Goal: Find specific page/section: Find specific page/section

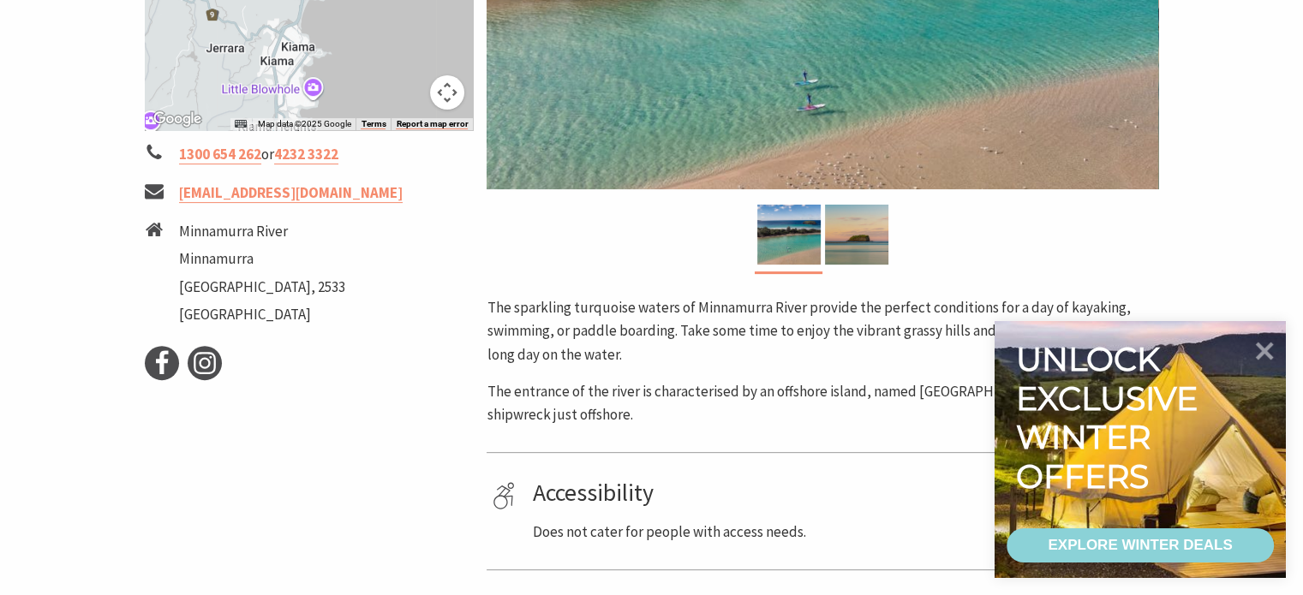
scroll to position [569, 0]
click at [242, 233] on li "Minnamurra River" at bounding box center [262, 233] width 166 height 23
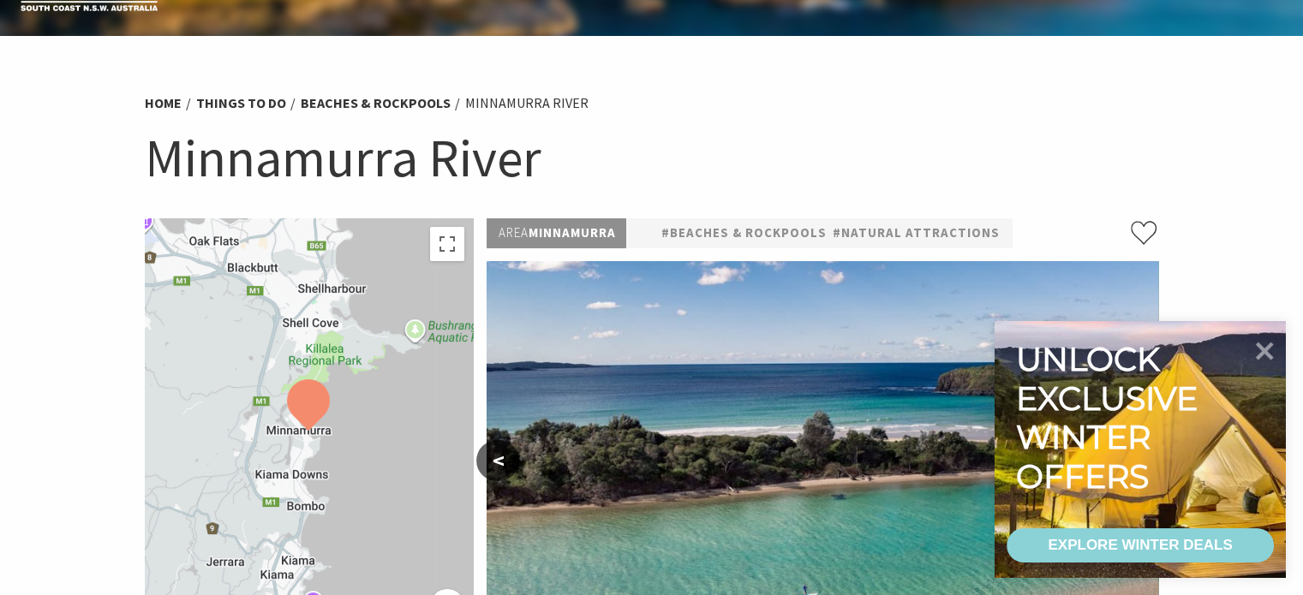
scroll to position [0, 0]
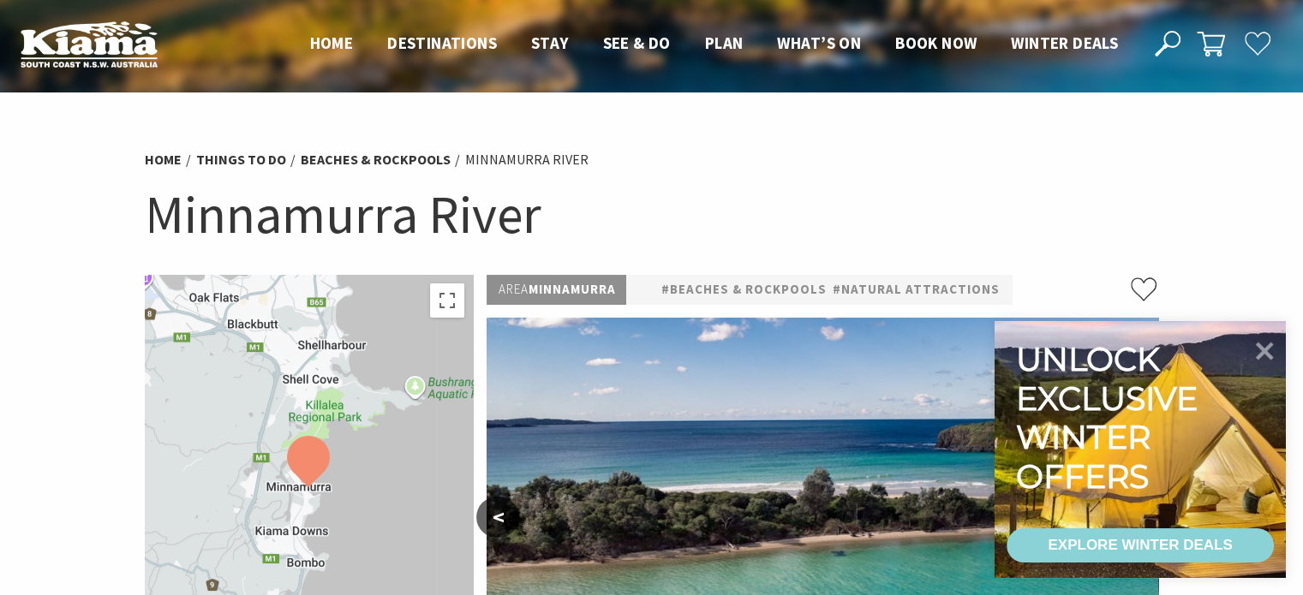
click at [1179, 31] on icon at bounding box center [1168, 44] width 26 height 26
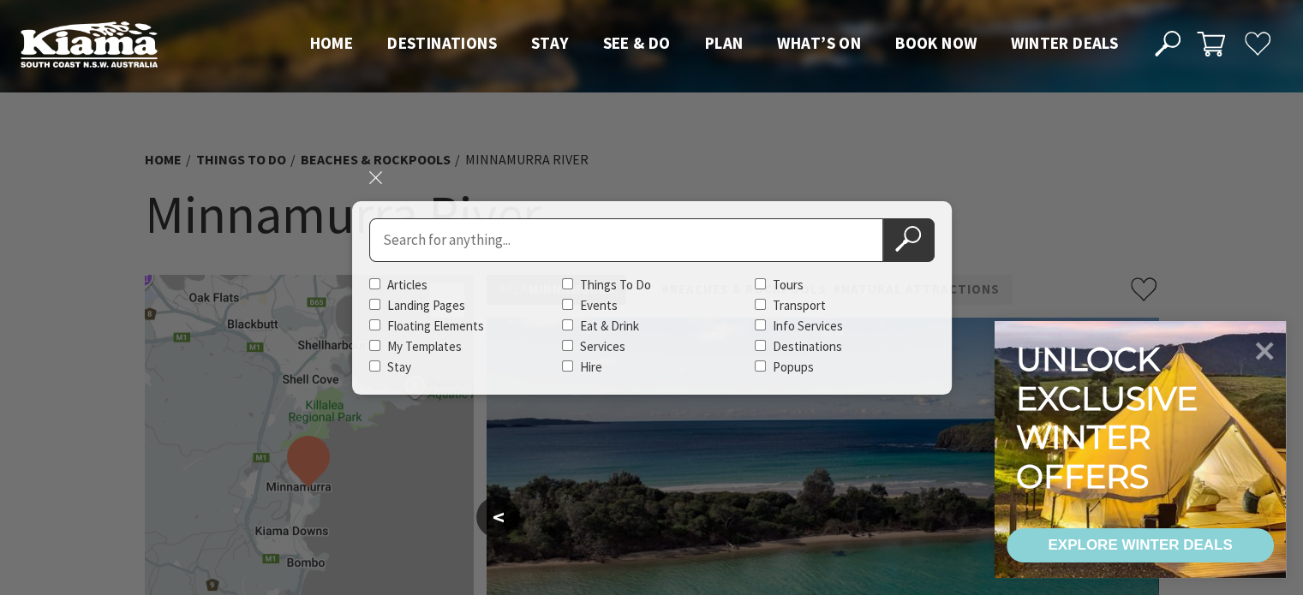
click at [789, 242] on input "Search for" at bounding box center [626, 240] width 514 height 44
type input "minnamurra river"
click at [883, 218] on button "Search Now" at bounding box center [908, 240] width 51 height 44
click at [919, 226] on icon at bounding box center [908, 239] width 26 height 26
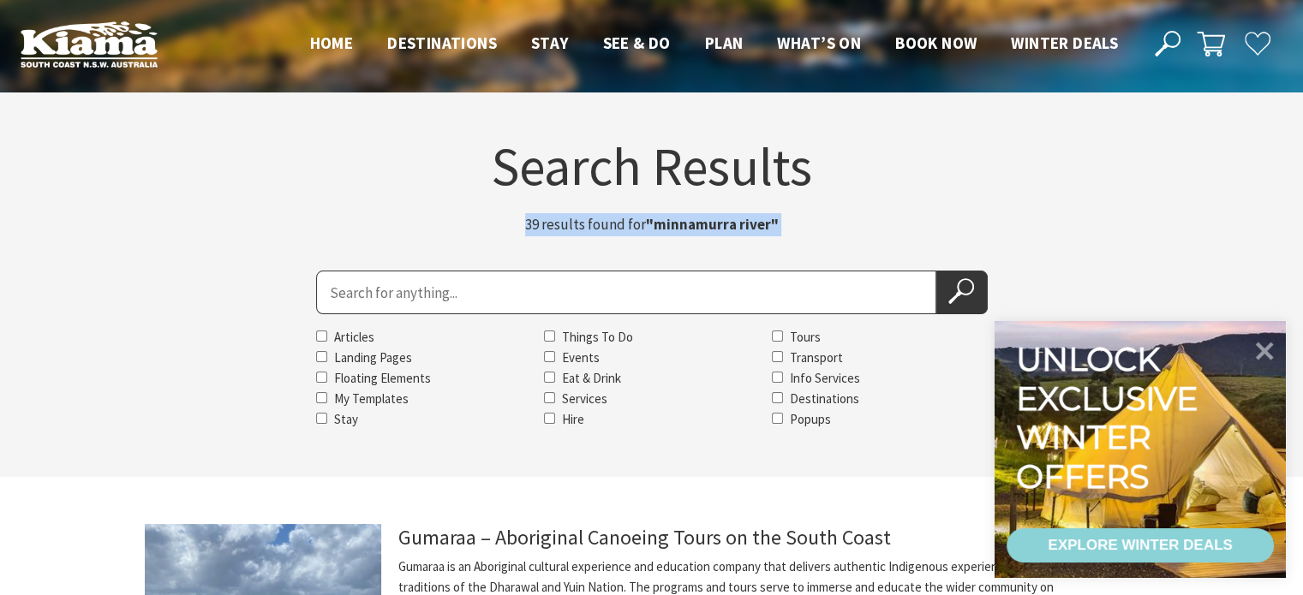
click at [816, 238] on div "Search Results 39 results found for "minnamurra river"" at bounding box center [652, 192] width 1028 height 105
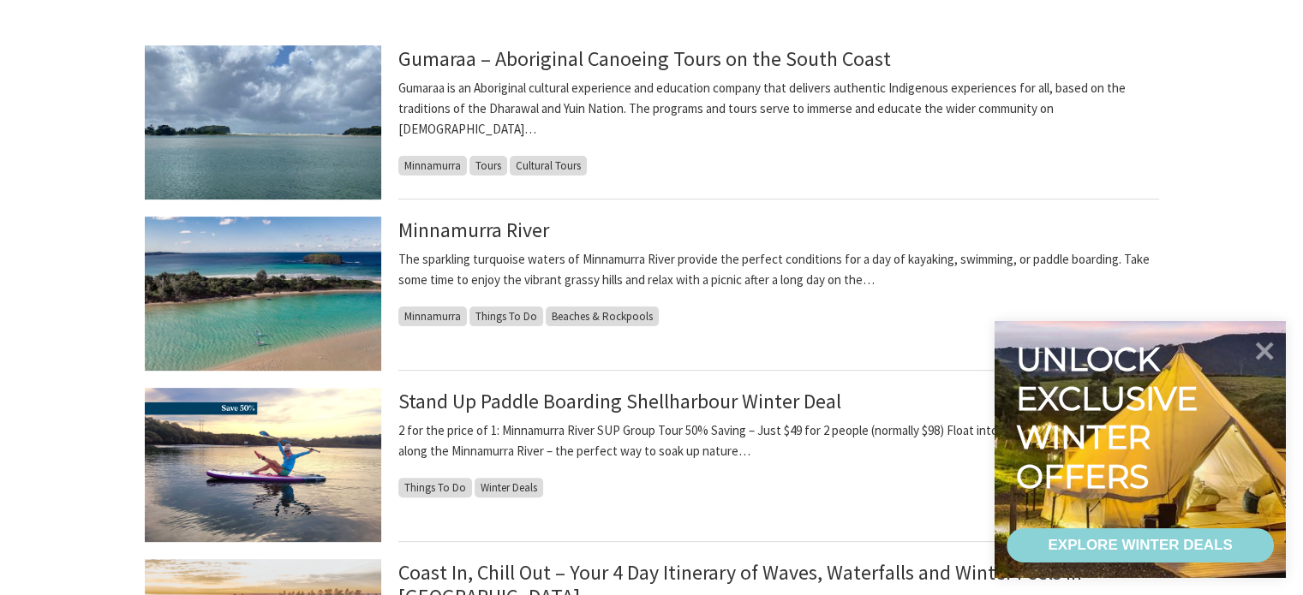
scroll to position [499, 0]
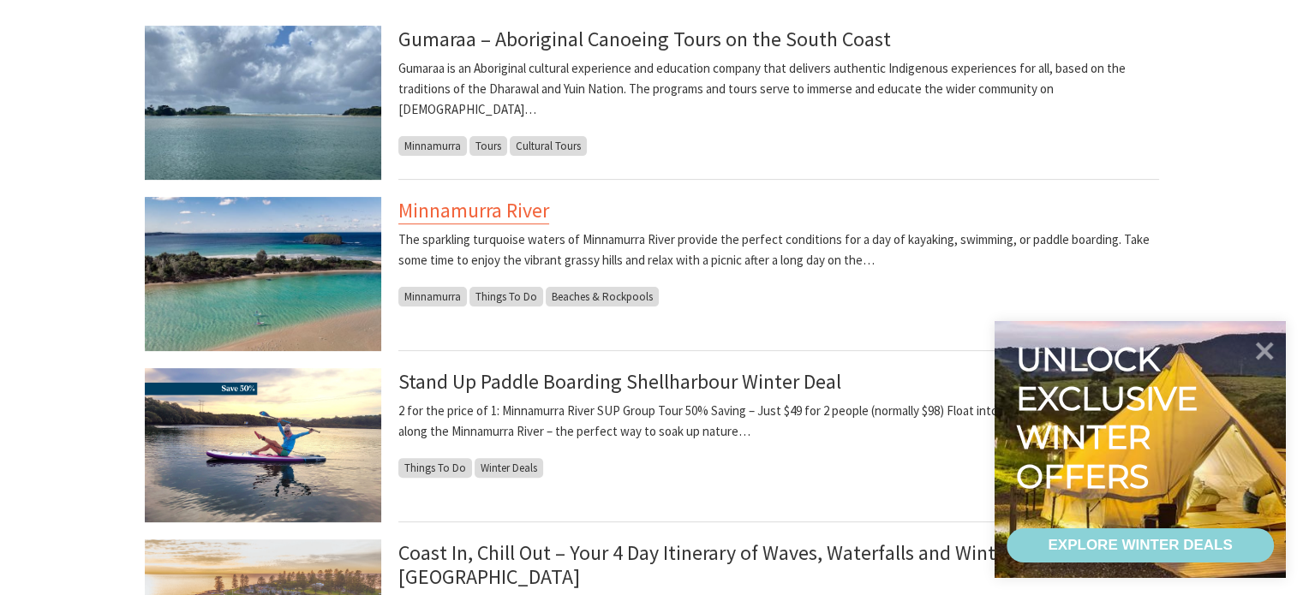
click at [493, 206] on link "Minnamurra River" at bounding box center [473, 210] width 151 height 27
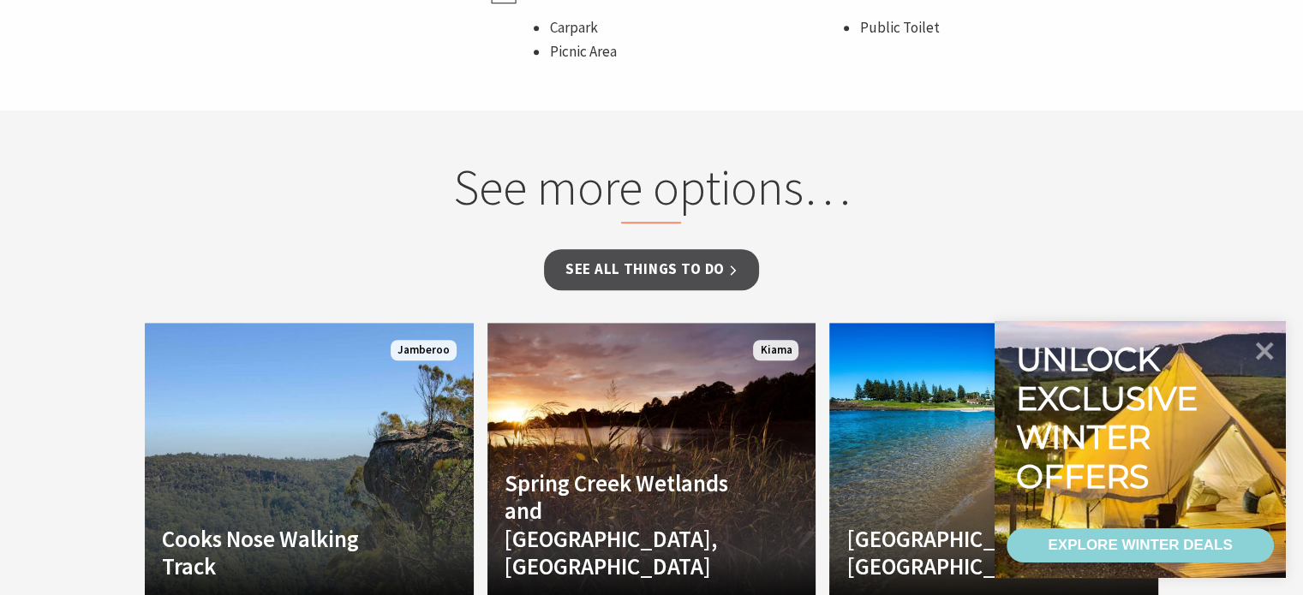
scroll to position [1196, 0]
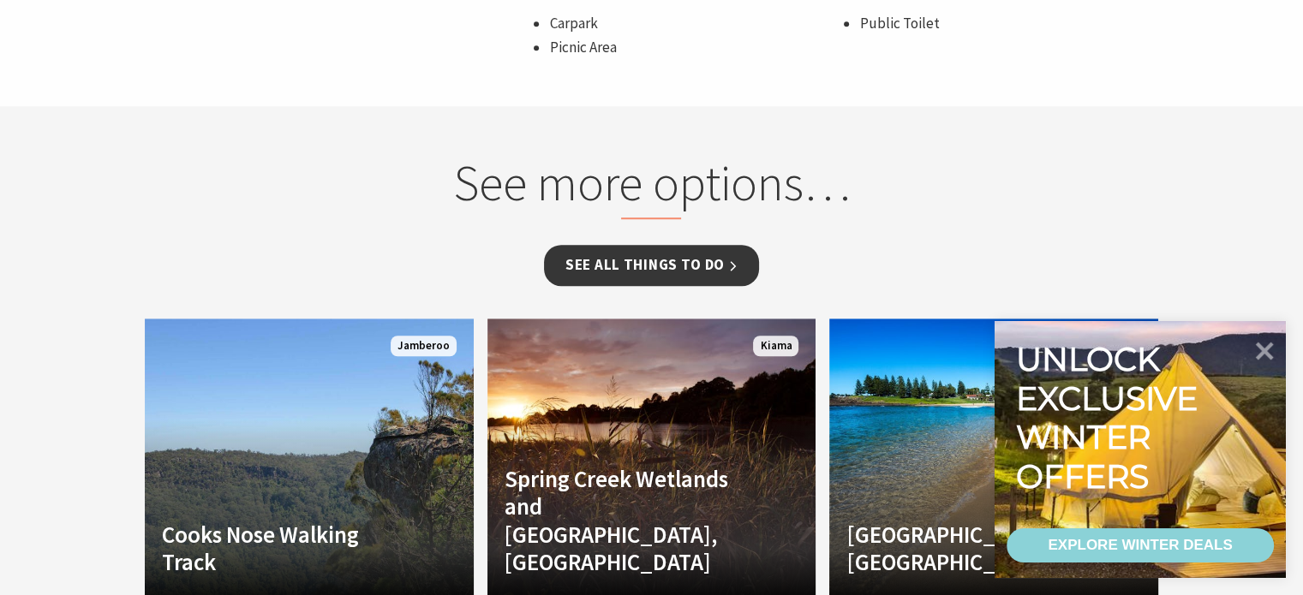
click at [652, 268] on link "See all Things To Do" at bounding box center [651, 265] width 215 height 40
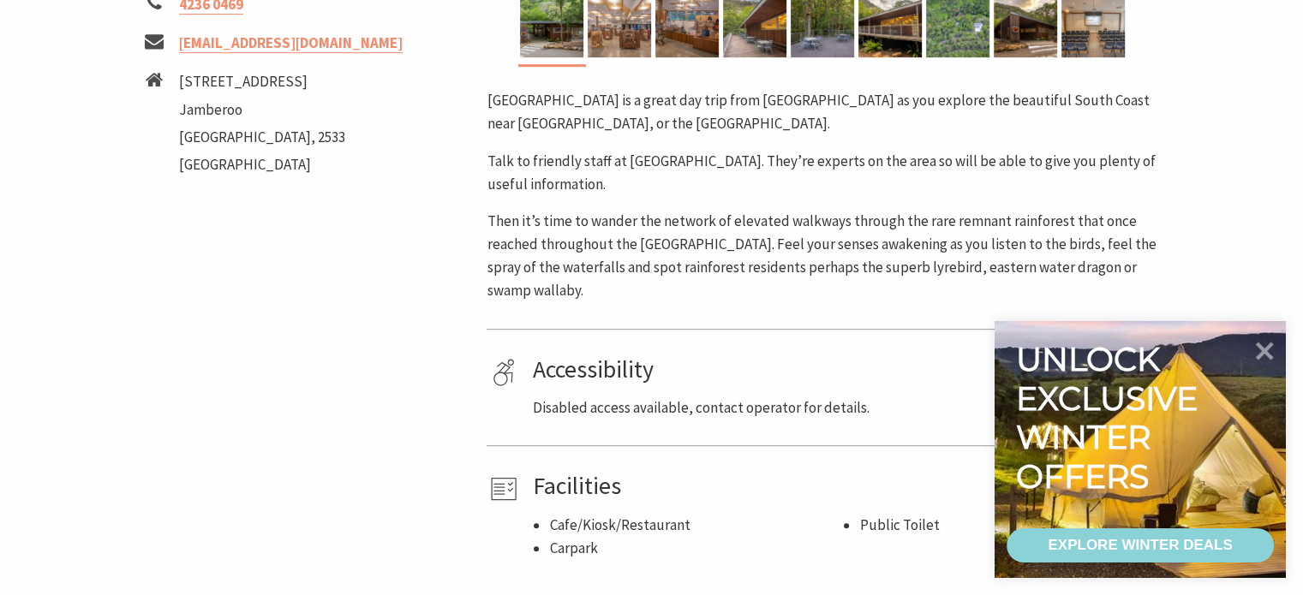
scroll to position [757, 0]
